Goal: Register for event/course

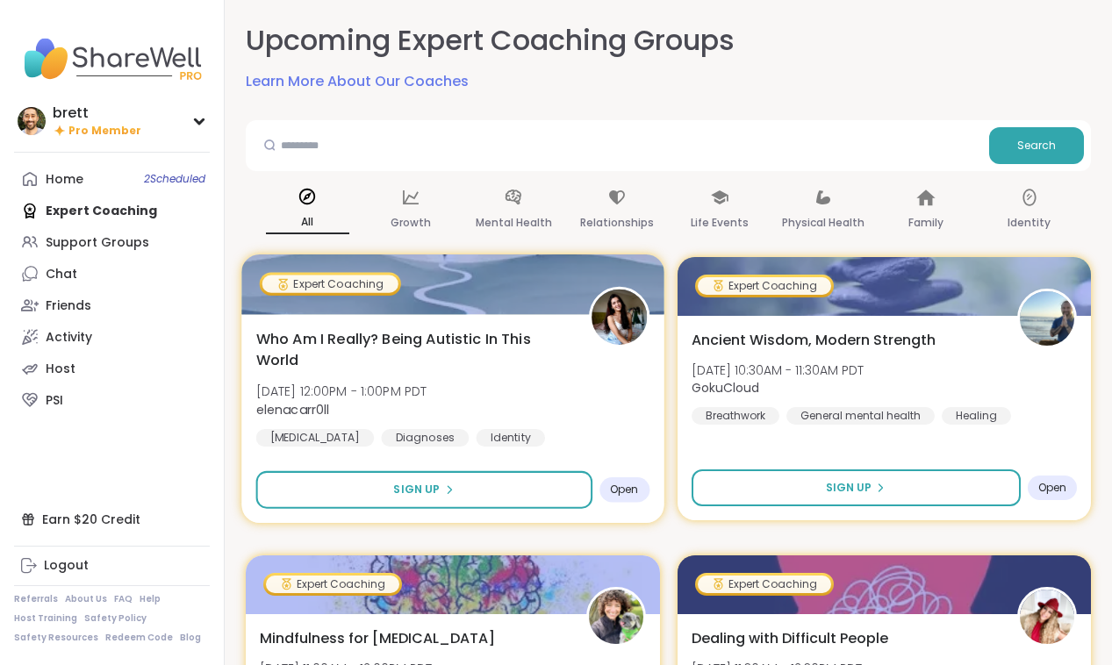
click at [448, 320] on div "Who Am I Really? Being Autistic In This World [DATE] 12:00PM - 1:00PM PDT elena…" at bounding box center [452, 418] width 422 height 209
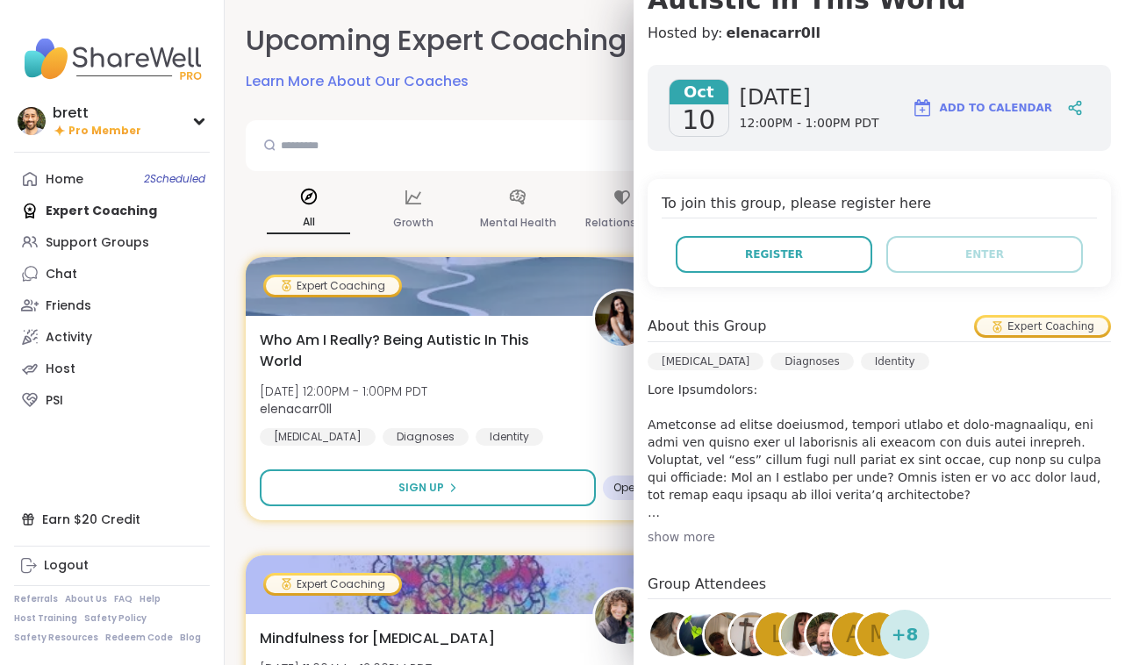
scroll to position [467, 0]
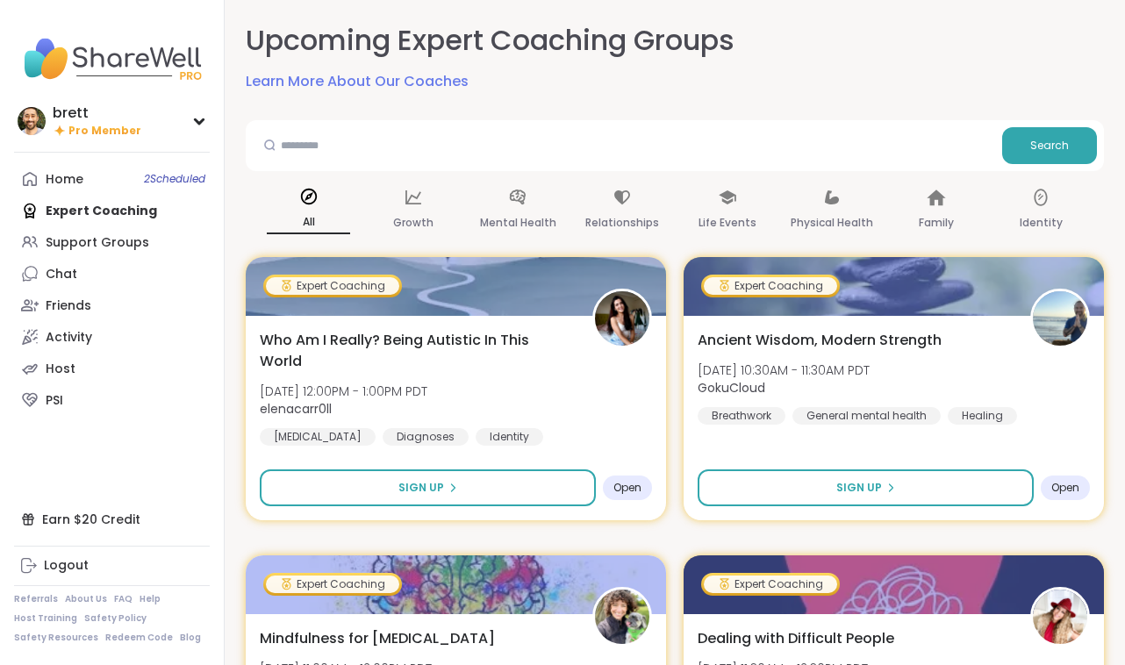
click at [501, 89] on div "Upcoming Expert Coaching Groups Learn More About Our Coaches" at bounding box center [675, 56] width 858 height 71
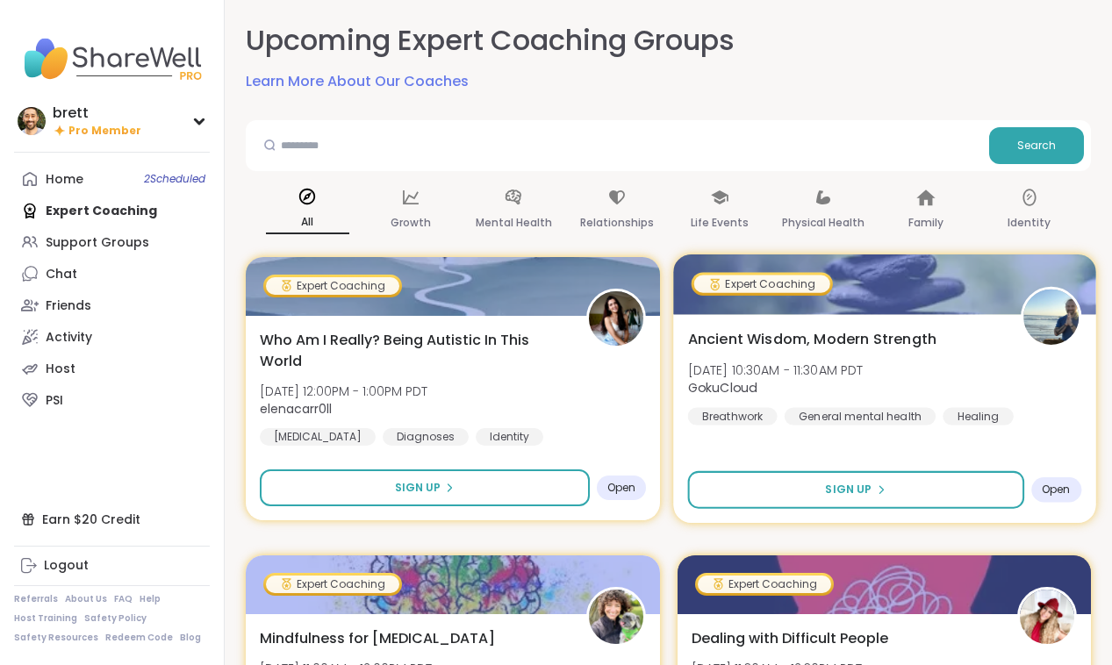
click at [827, 295] on div "Expert Coaching" at bounding box center [760, 284] width 141 height 24
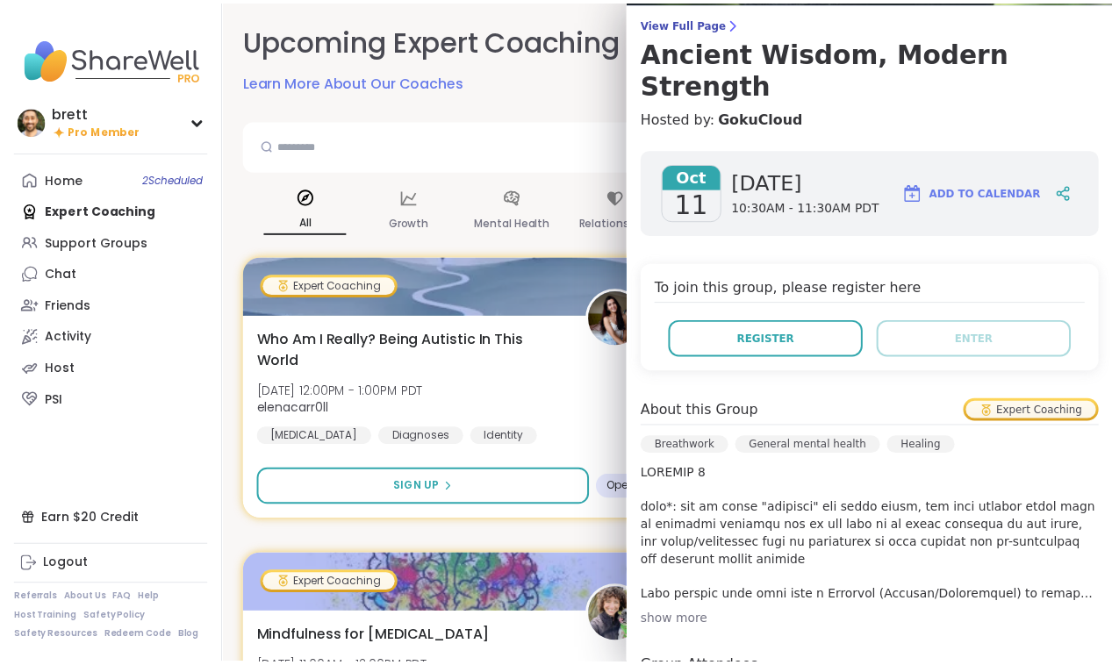
scroll to position [347, 0]
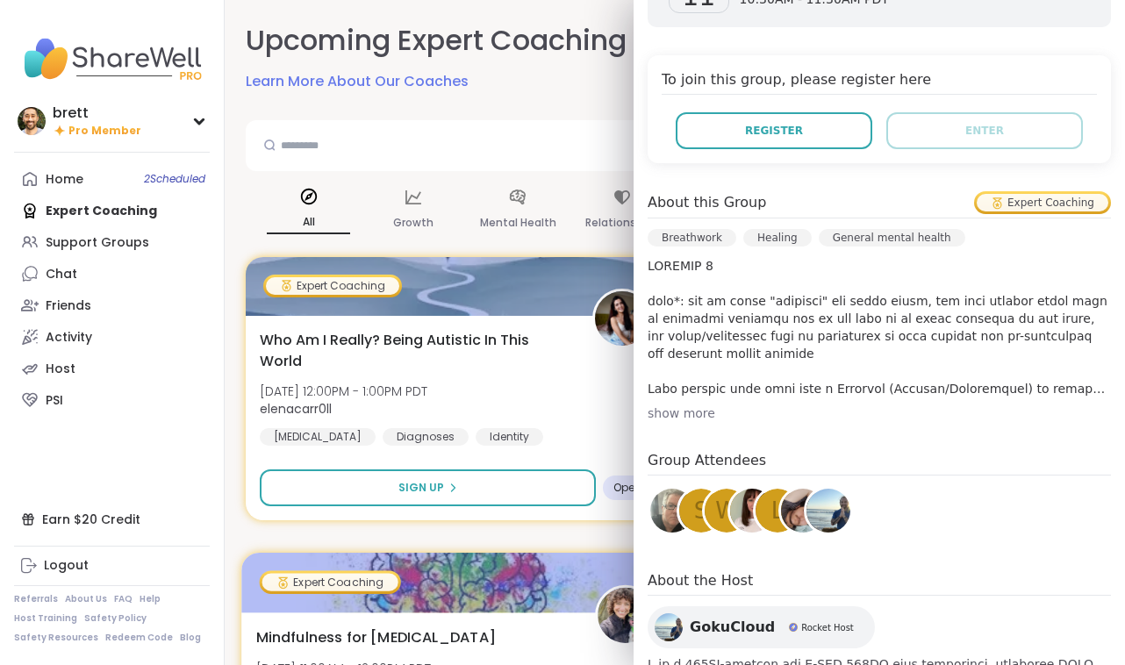
click at [468, 567] on div at bounding box center [455, 583] width 429 height 60
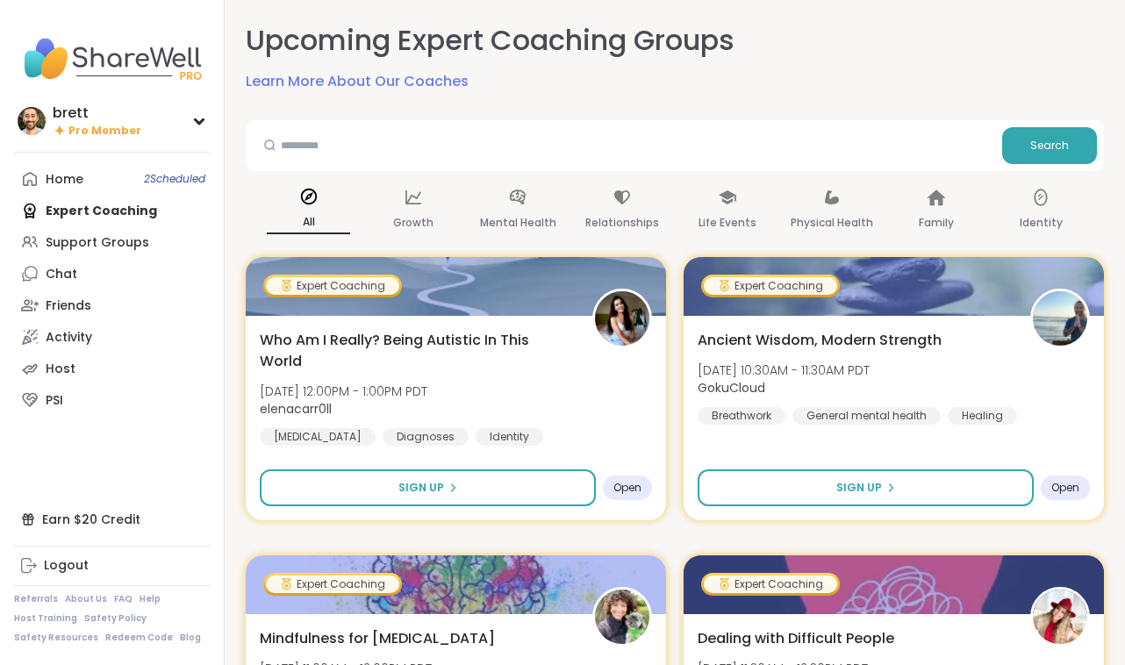
click at [350, 72] on link "Learn More About Our Coaches" at bounding box center [357, 81] width 223 height 21
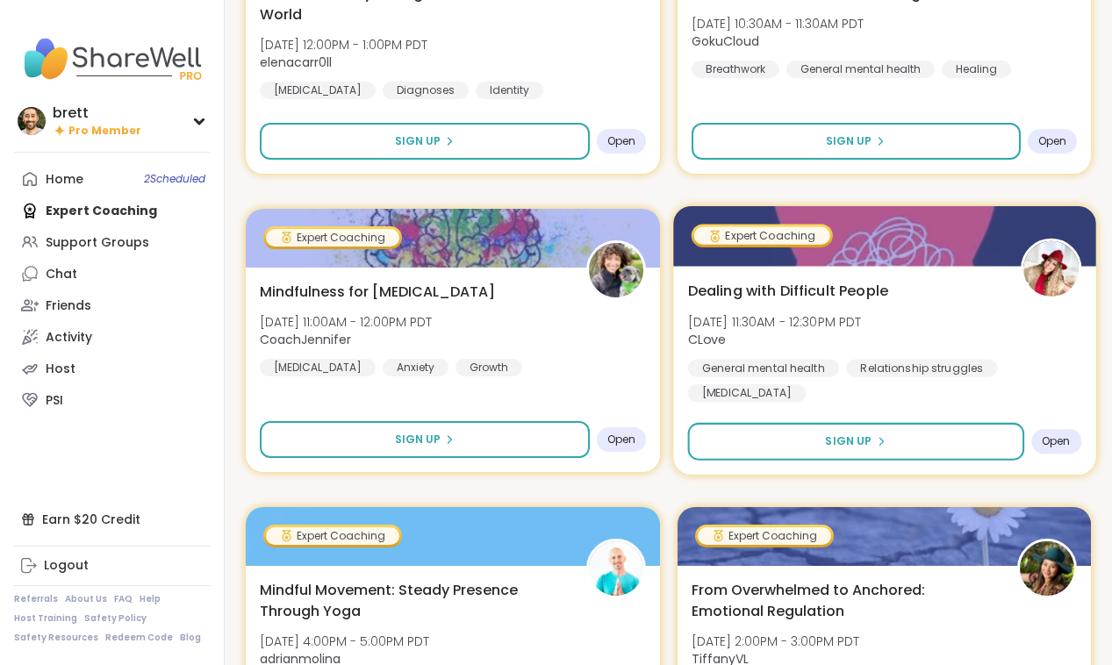
click at [861, 316] on span "[DATE] 11:30AM - 12:30PM PDT" at bounding box center [774, 321] width 174 height 18
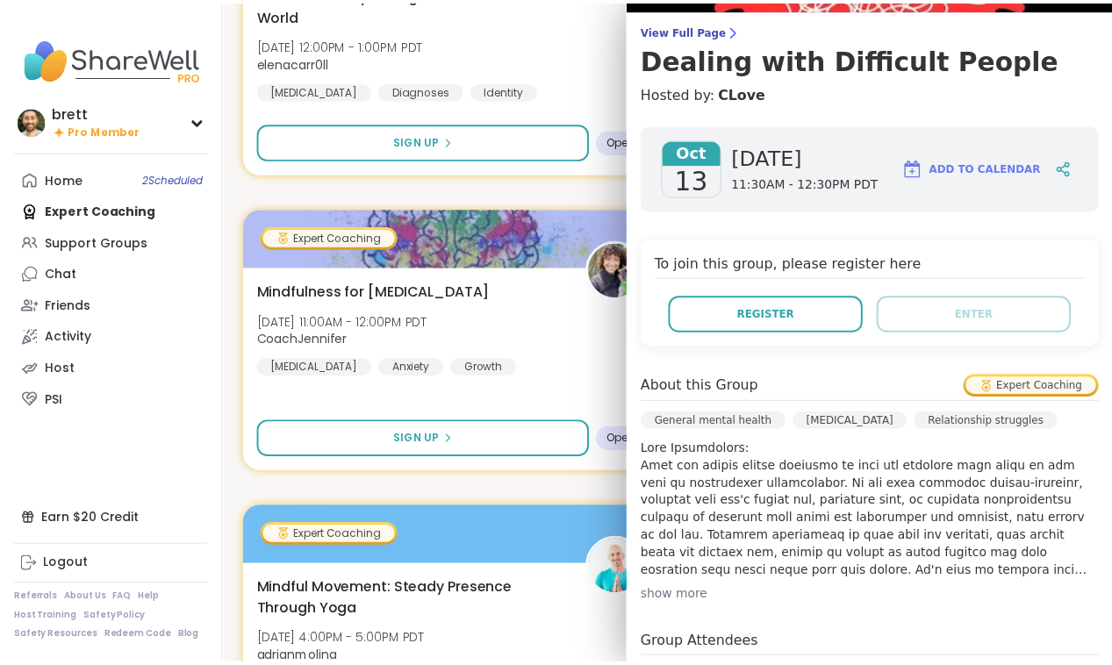
scroll to position [435, 0]
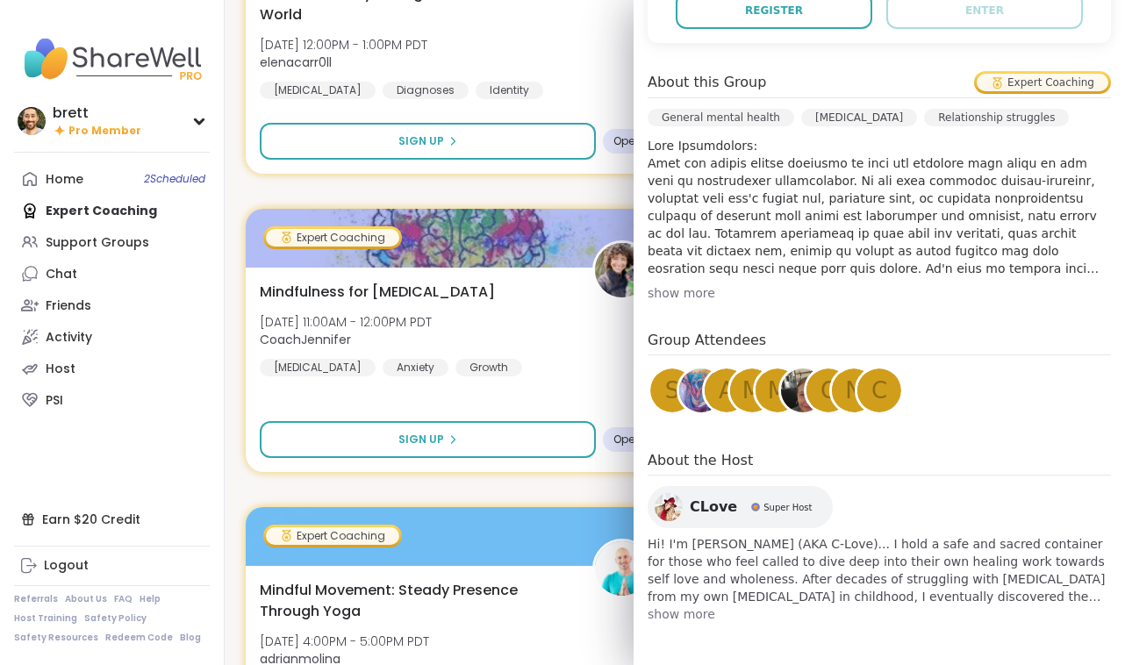
drag, startPoint x: 565, startPoint y: 485, endPoint x: 652, endPoint y: 482, distance: 86.9
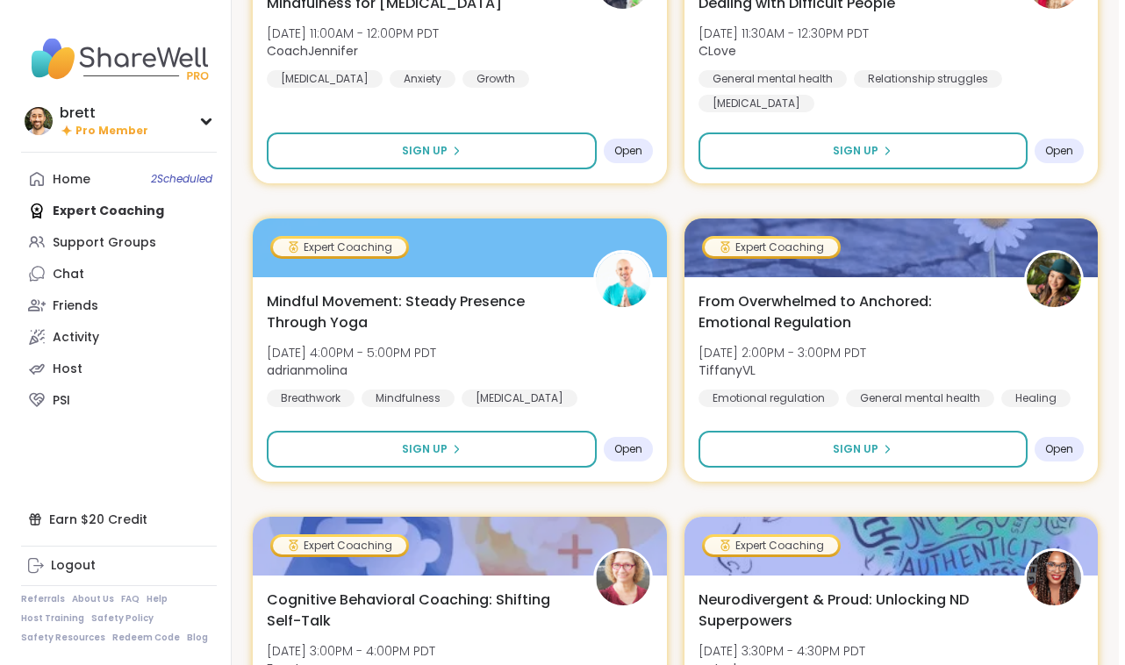
scroll to position [662, 0]
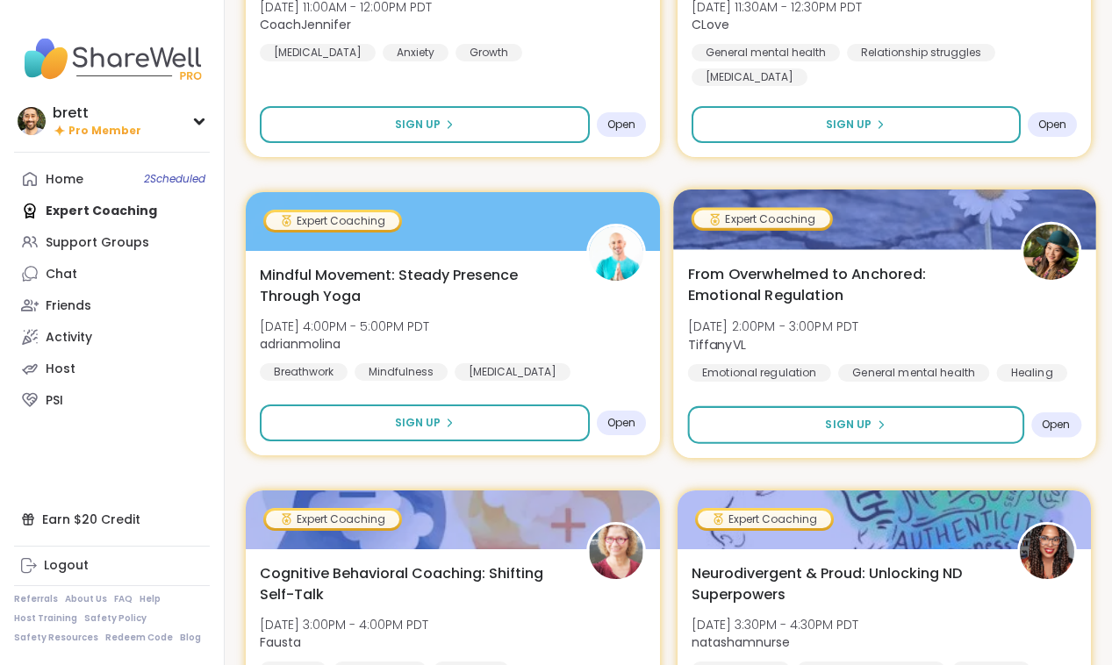
click at [790, 320] on span "[DATE] 2:00PM - 3:00PM PDT" at bounding box center [772, 327] width 171 height 18
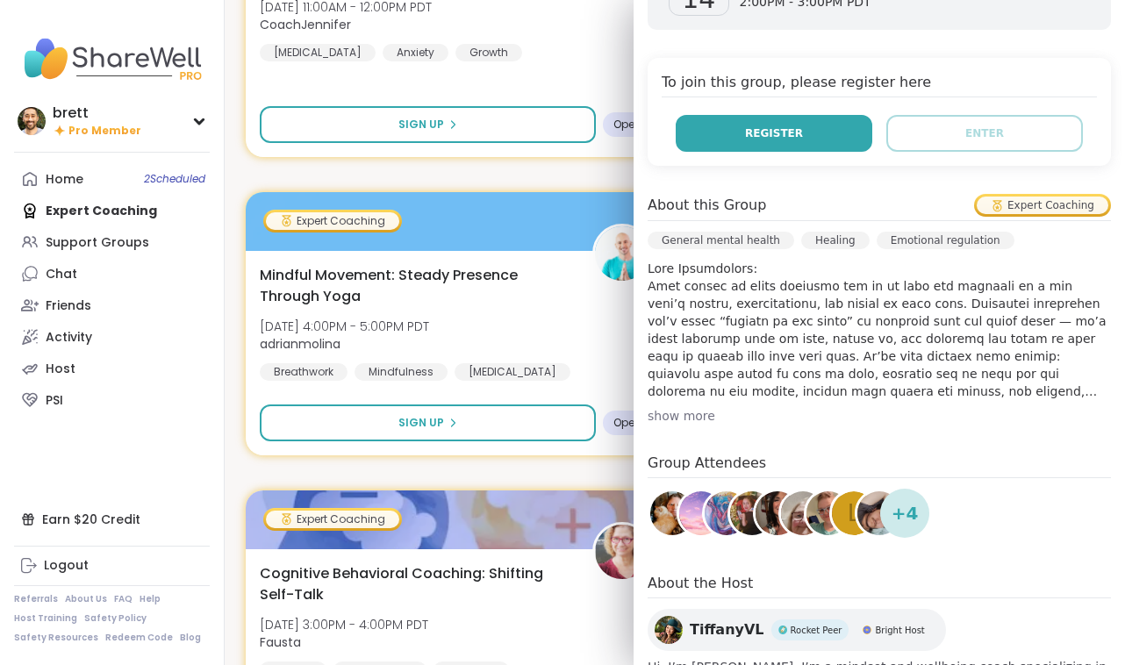
scroll to position [467, 0]
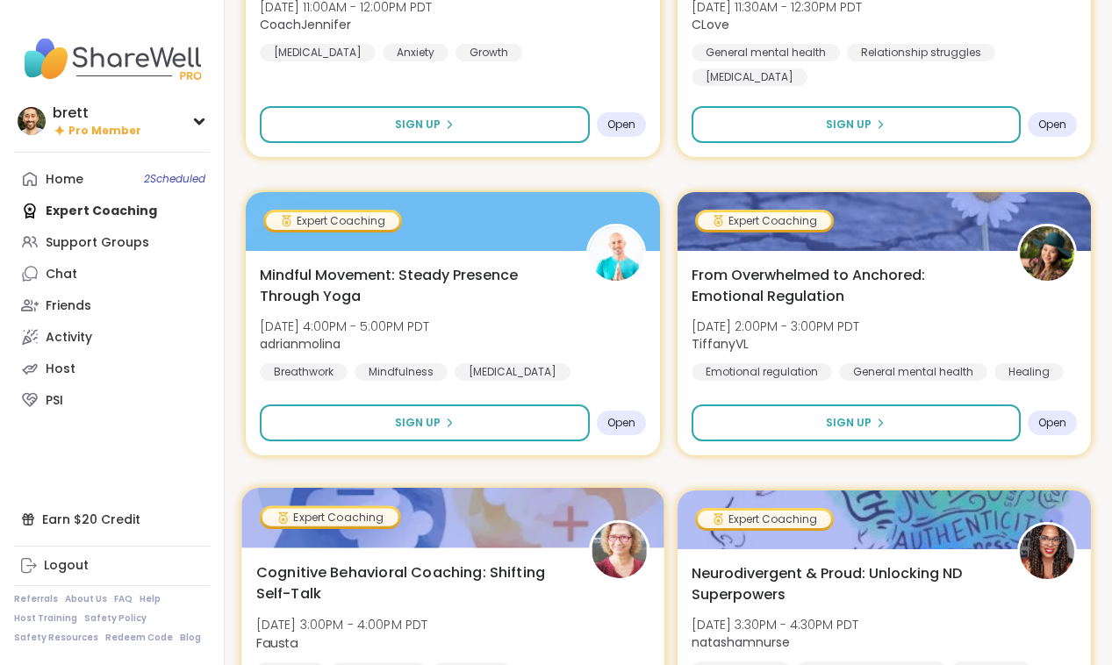
click at [452, 543] on div at bounding box center [452, 518] width 422 height 60
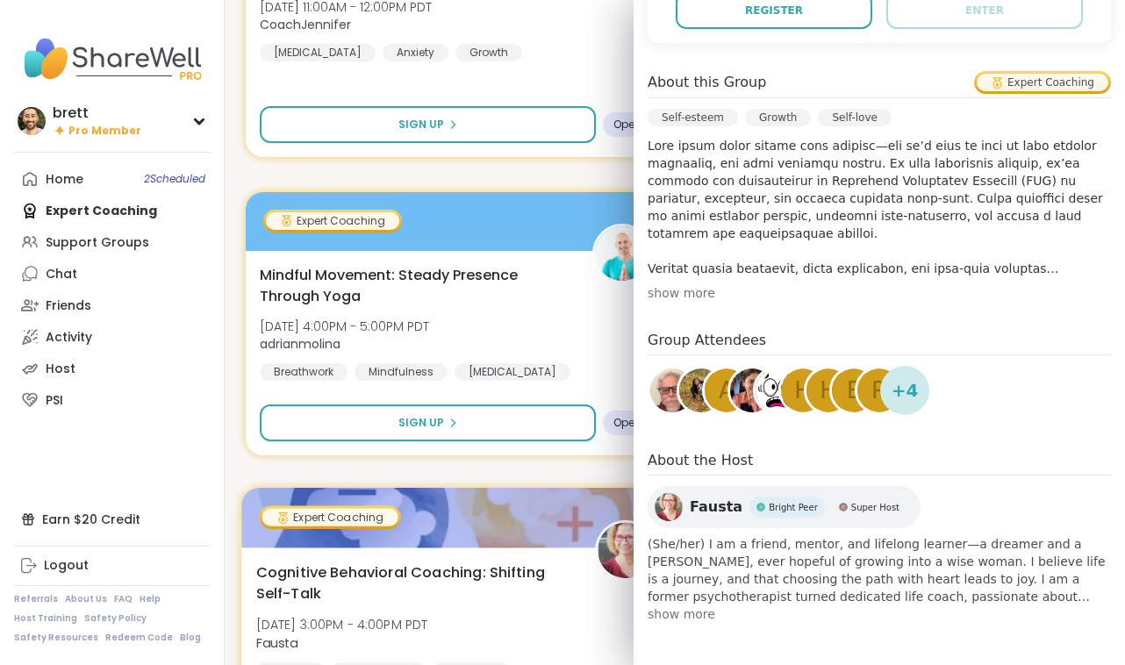
drag, startPoint x: 457, startPoint y: 466, endPoint x: 547, endPoint y: 491, distance: 93.9
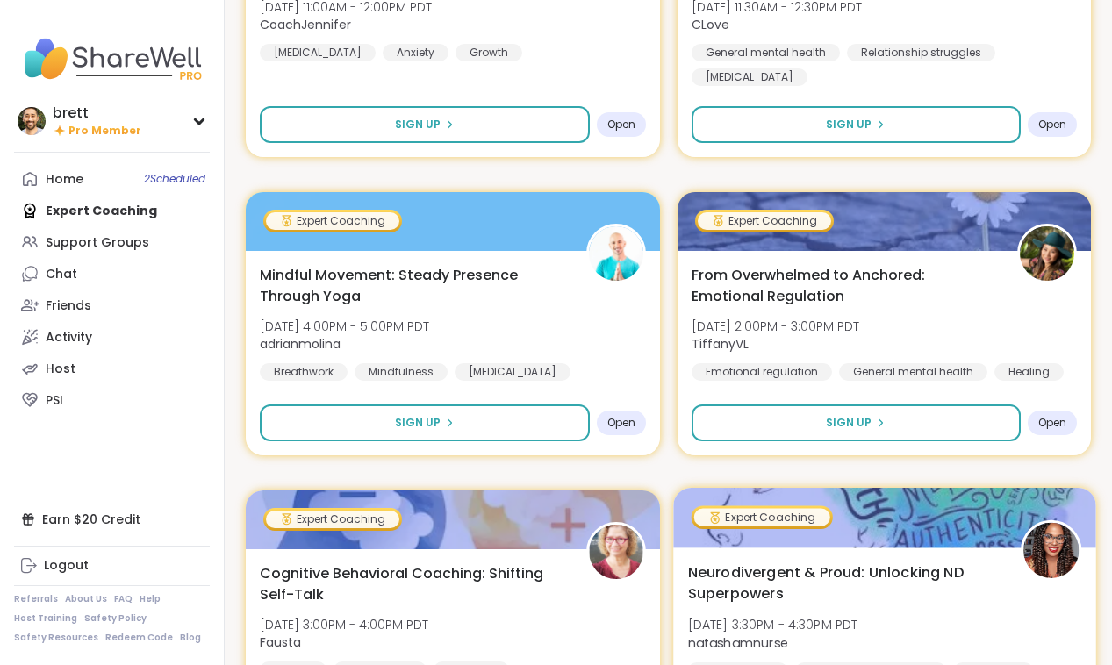
click at [911, 558] on div "Neurodivergent & Proud: Unlocking ND Superpowers [DATE] 3:30PM - 4:30PM PDT nat…" at bounding box center [884, 651] width 422 height 209
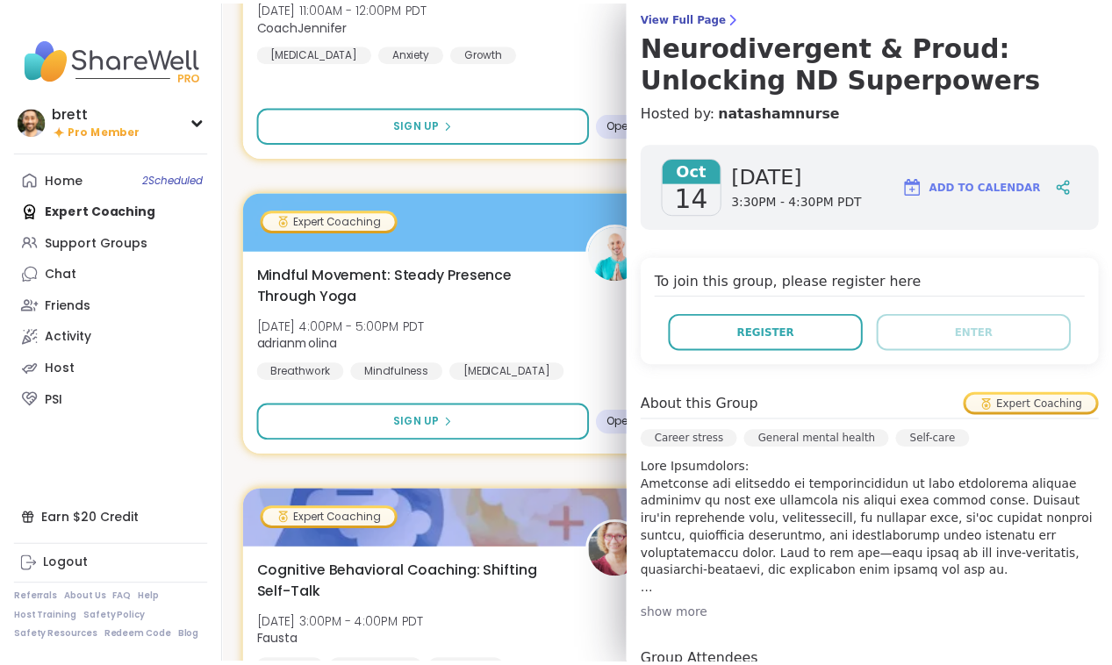
scroll to position [0, 0]
